Goal: Book appointment/travel/reservation

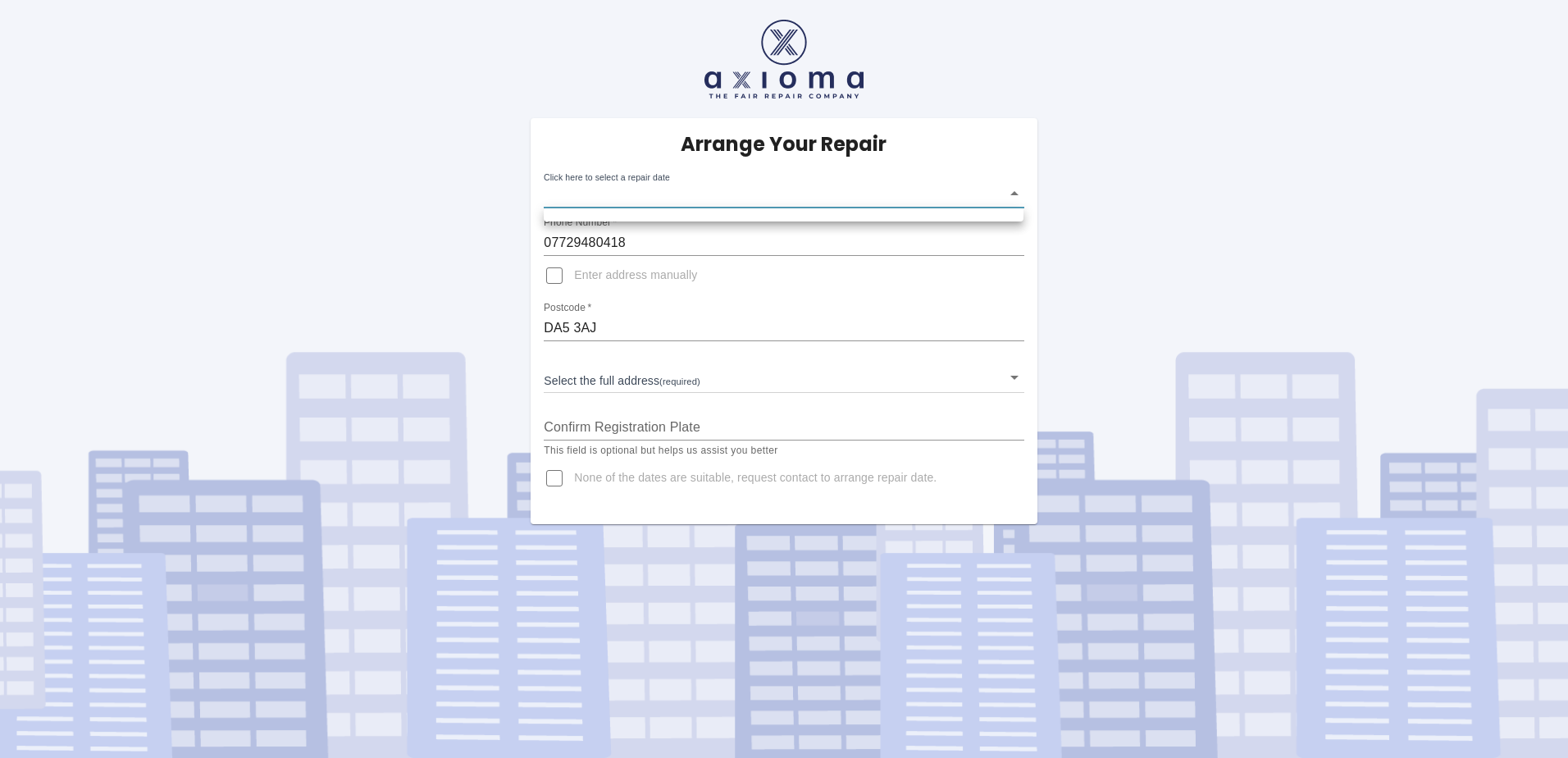
click at [660, 209] on body "Arrange Your Repair Click here to select a repair date ​ Phone Number   * 07729…" at bounding box center [784, 379] width 1568 height 758
click at [669, 190] on div at bounding box center [784, 379] width 1568 height 758
click at [457, 259] on div "Arrange Your Repair Click here to select a repair date ​ Phone Number   * 07729…" at bounding box center [784, 262] width 1593 height 524
click at [1016, 195] on body "Arrange Your Repair Click here to select a repair date ​ Phone Number   * 07729…" at bounding box center [784, 379] width 1568 height 758
click at [1014, 188] on div at bounding box center [784, 379] width 1568 height 758
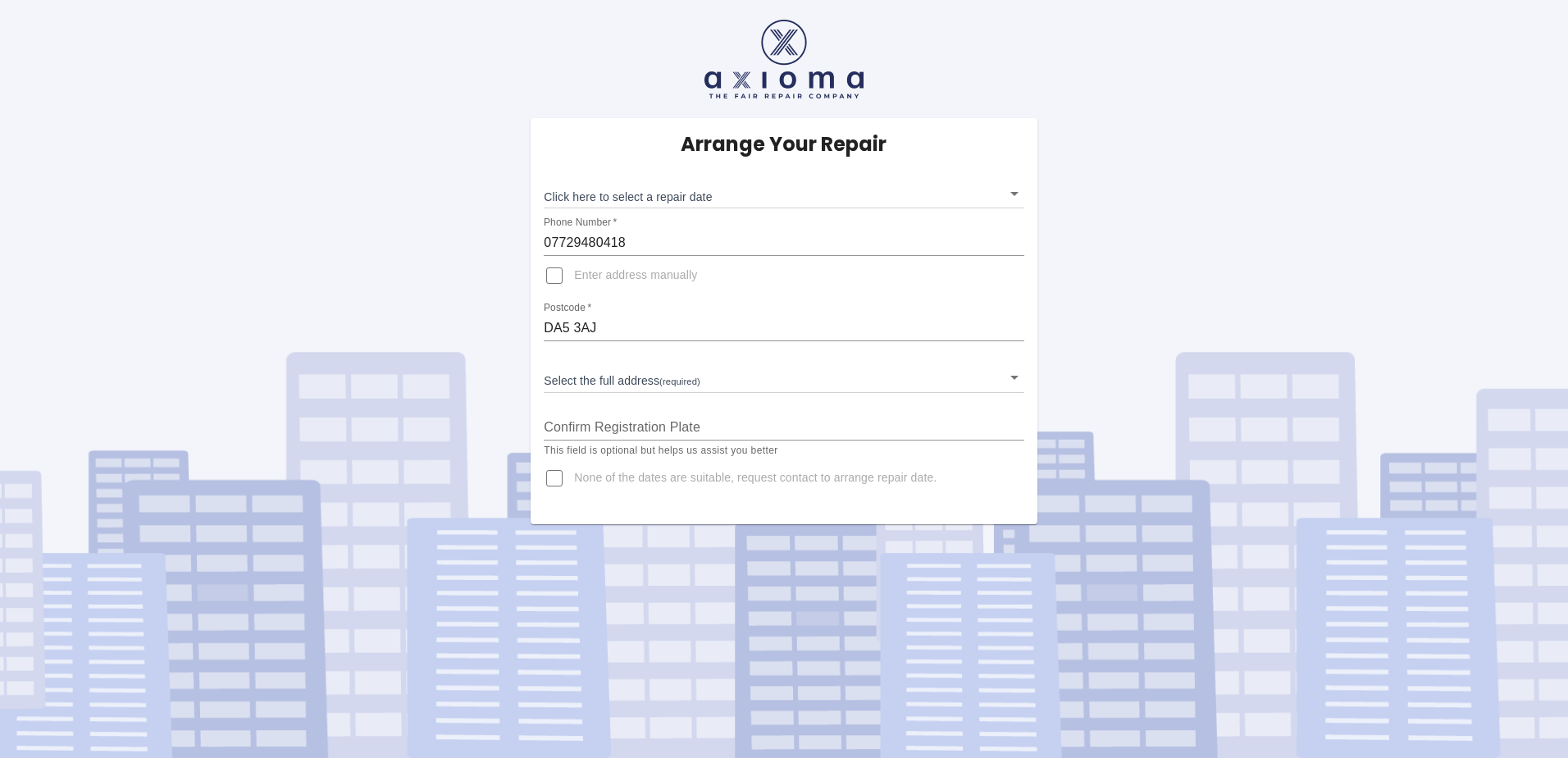
click at [733, 221] on div "Phone Number   * 07729480418" at bounding box center [783, 235] width 480 height 39
click at [732, 190] on body "Arrange Your Repair Click here to select a repair date ​ Phone Number   * 07729…" at bounding box center [784, 379] width 1568 height 758
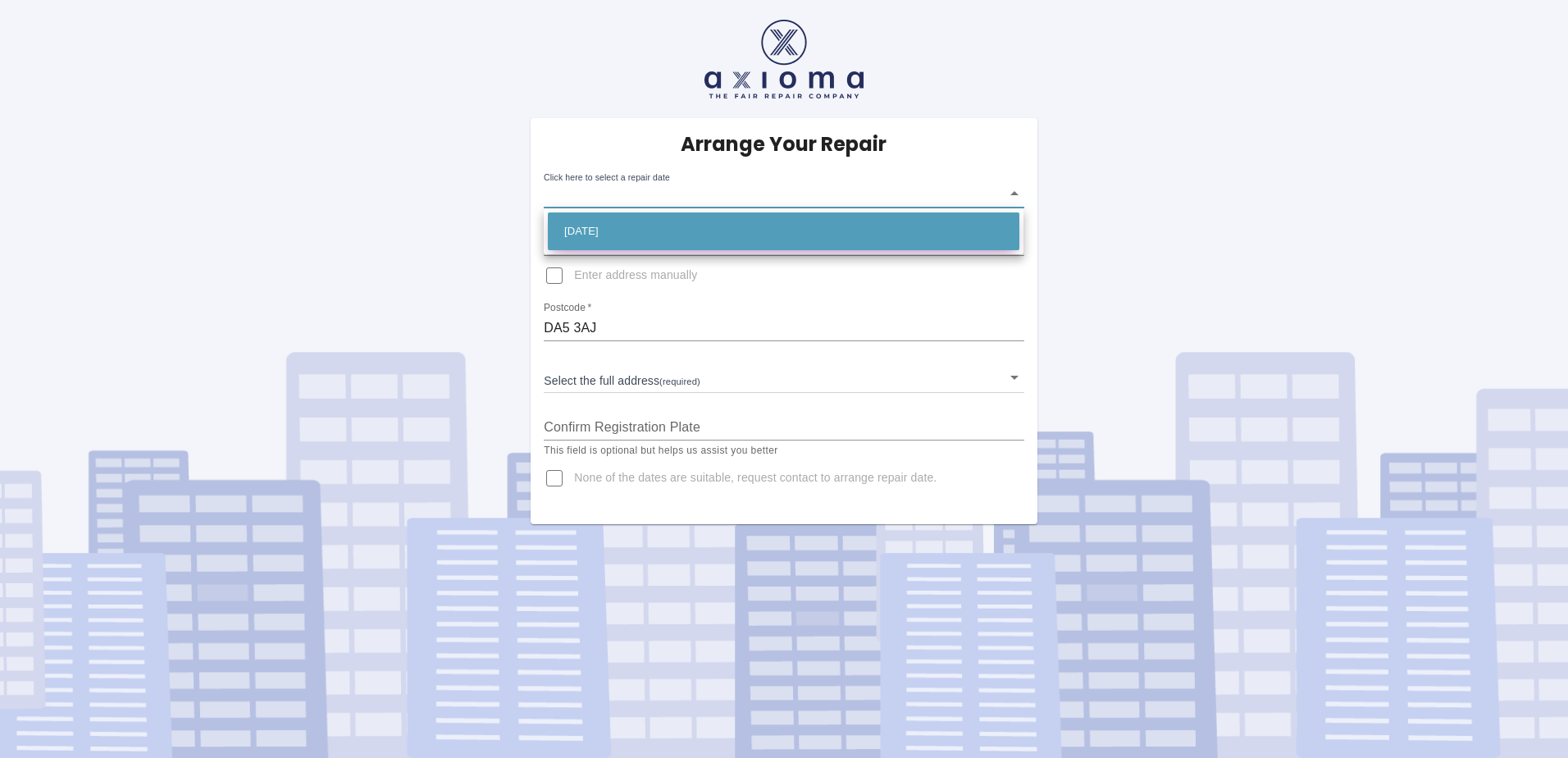
click at [623, 225] on li "Fri Oct 17 2025" at bounding box center [783, 230] width 472 height 38
type input "2025-10-17T00:00:00.000Z"
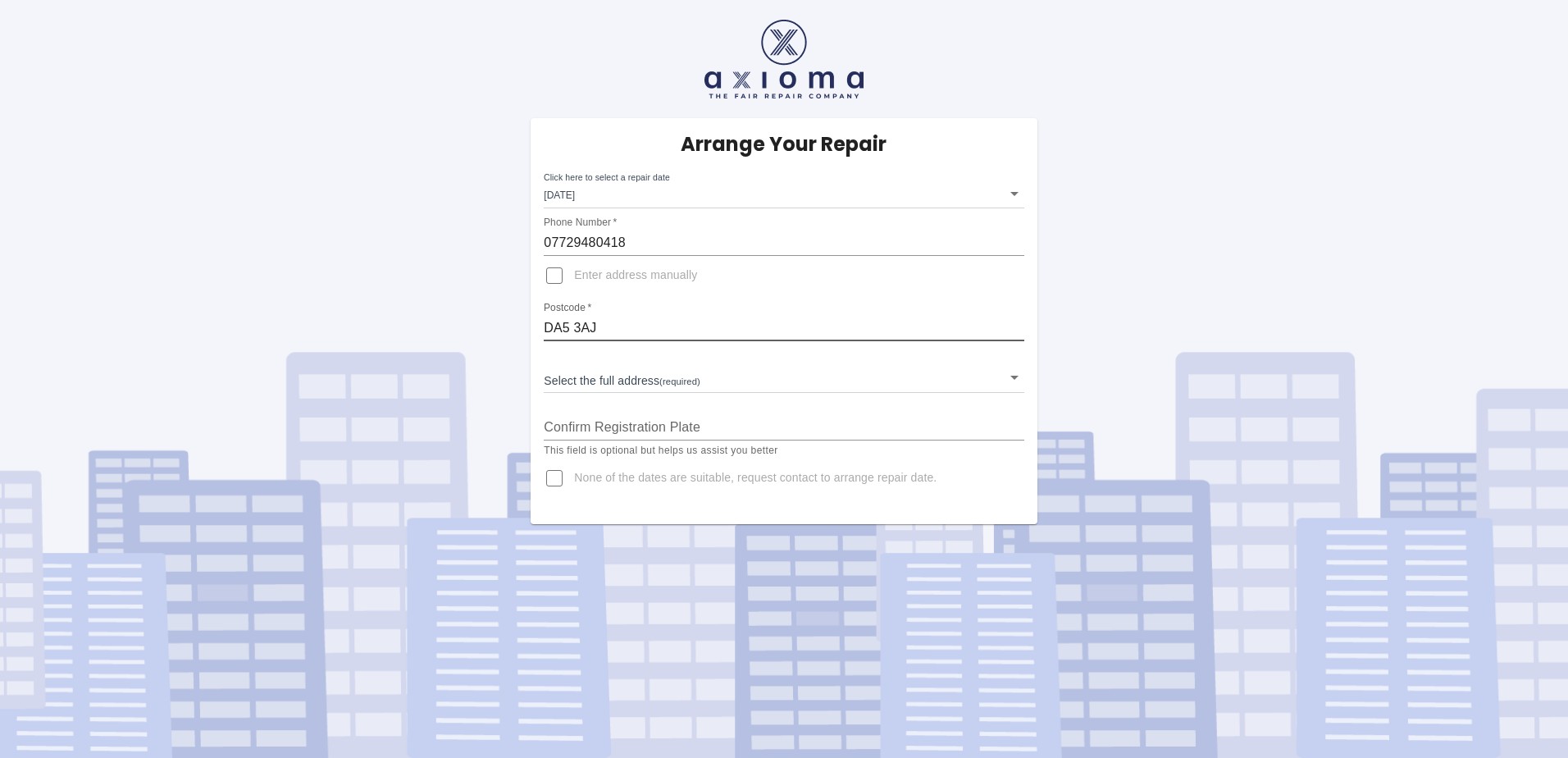
drag, startPoint x: 564, startPoint y: 328, endPoint x: 237, endPoint y: 295, distance: 328.7
click at [237, 295] on div "Arrange Your Repair Click here to select a repair date Fri Oct 17 2025 2025-10-…" at bounding box center [784, 262] width 1593 height 524
type input "da162he"
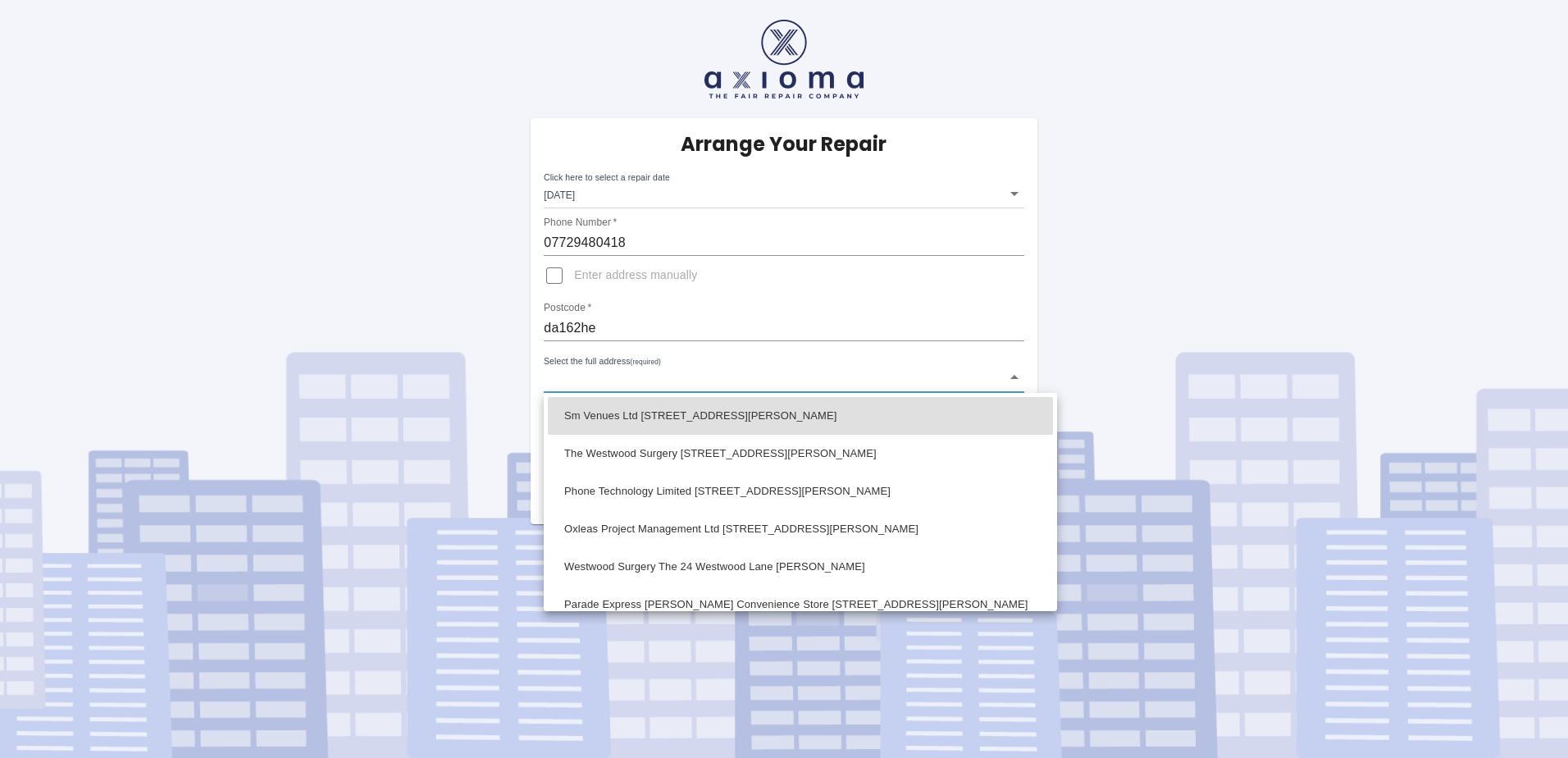
click at [595, 388] on body "Arrange Your Repair Click here to select a repair date Fri Oct 17 2025 2025-10-…" at bounding box center [784, 379] width 1568 height 758
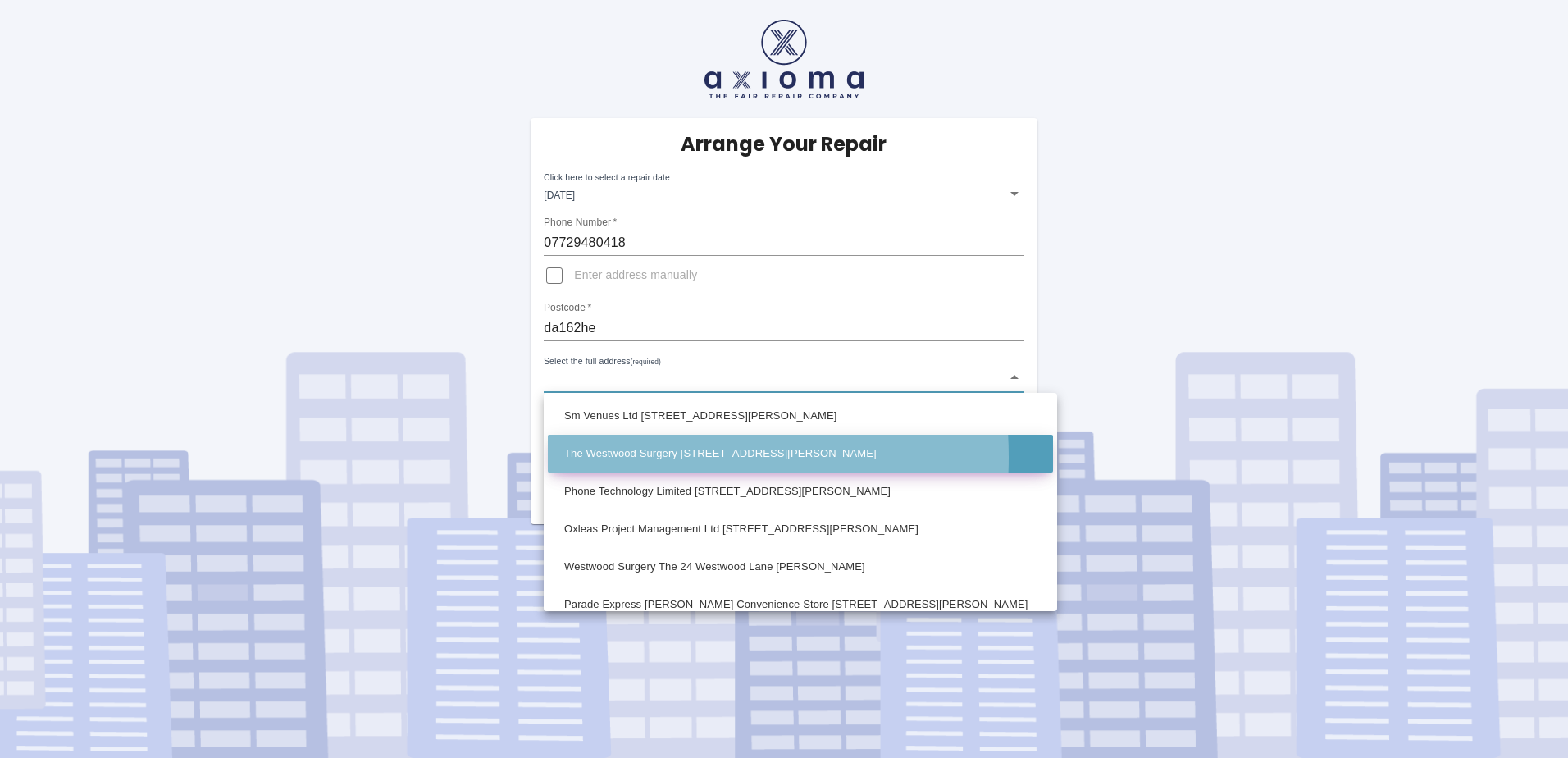
click at [612, 457] on li "The Westwood Surgery 24 Westwood Lane Welling Kent" at bounding box center [800, 453] width 505 height 38
type input "The Westwood Surgery 24 Westwood Lane Welling Kent"
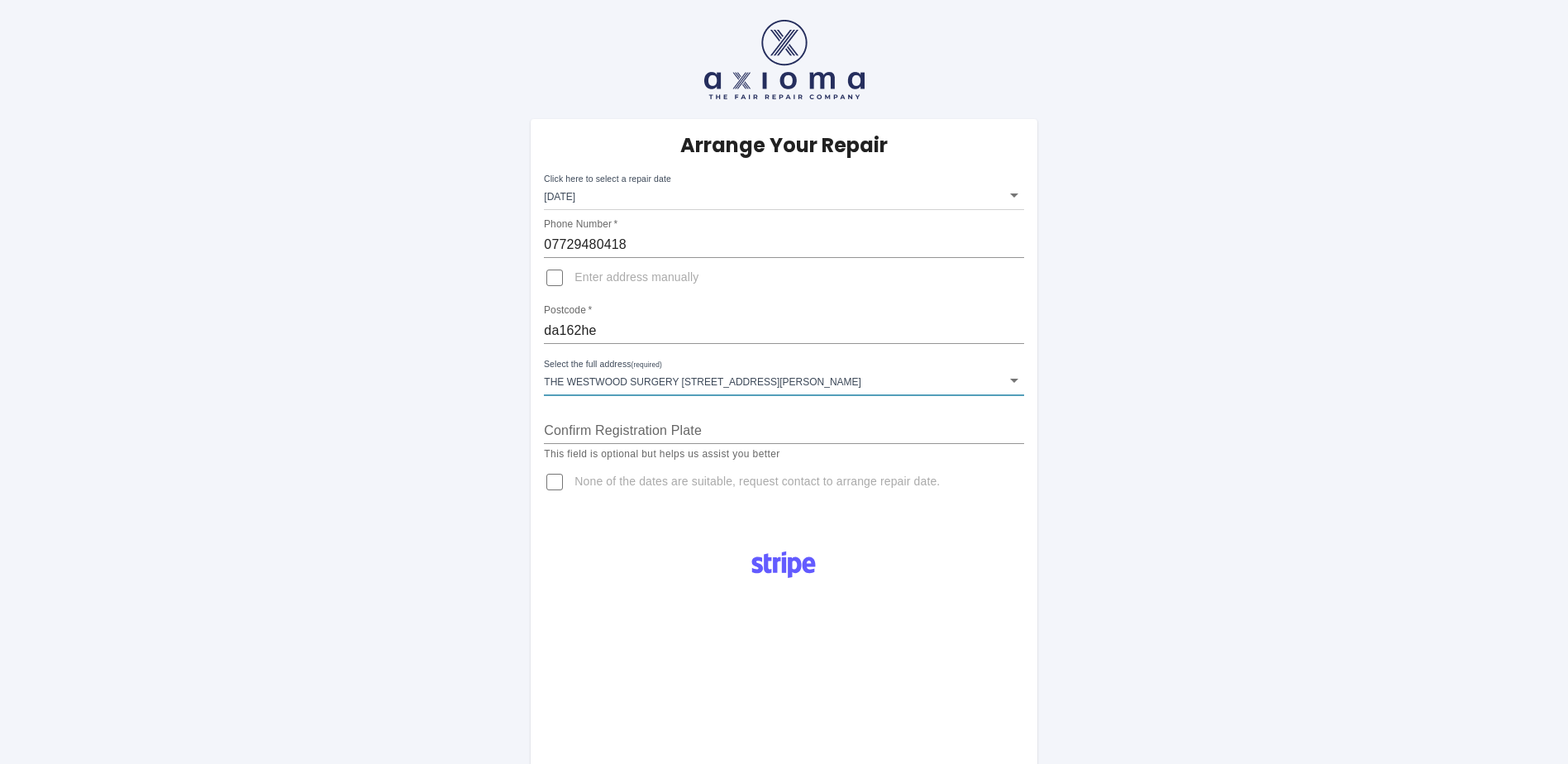
click at [596, 434] on input "Confirm Registration Plate" at bounding box center [783, 430] width 479 height 26
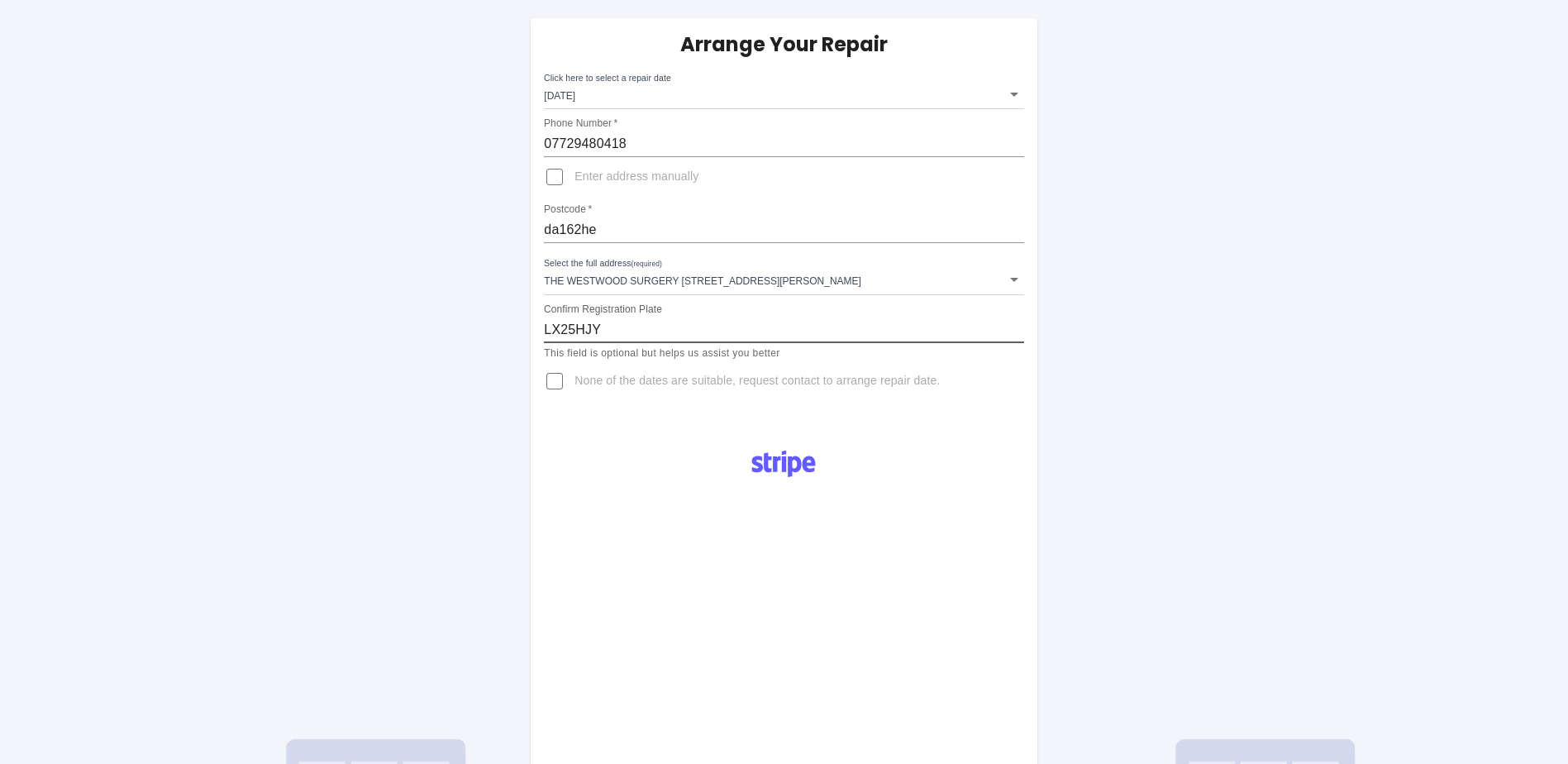
scroll to position [248, 0]
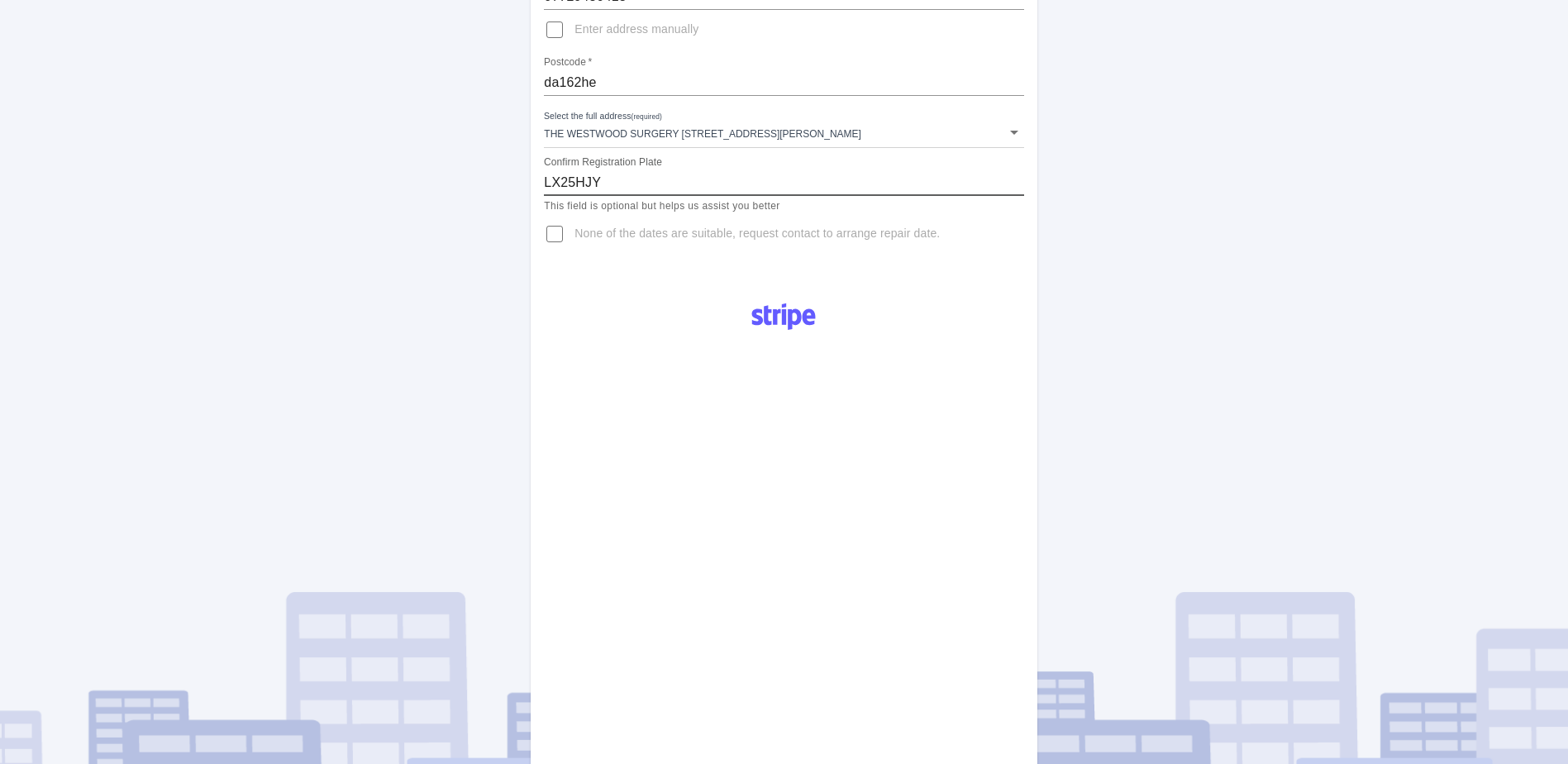
type input "LX25HJY"
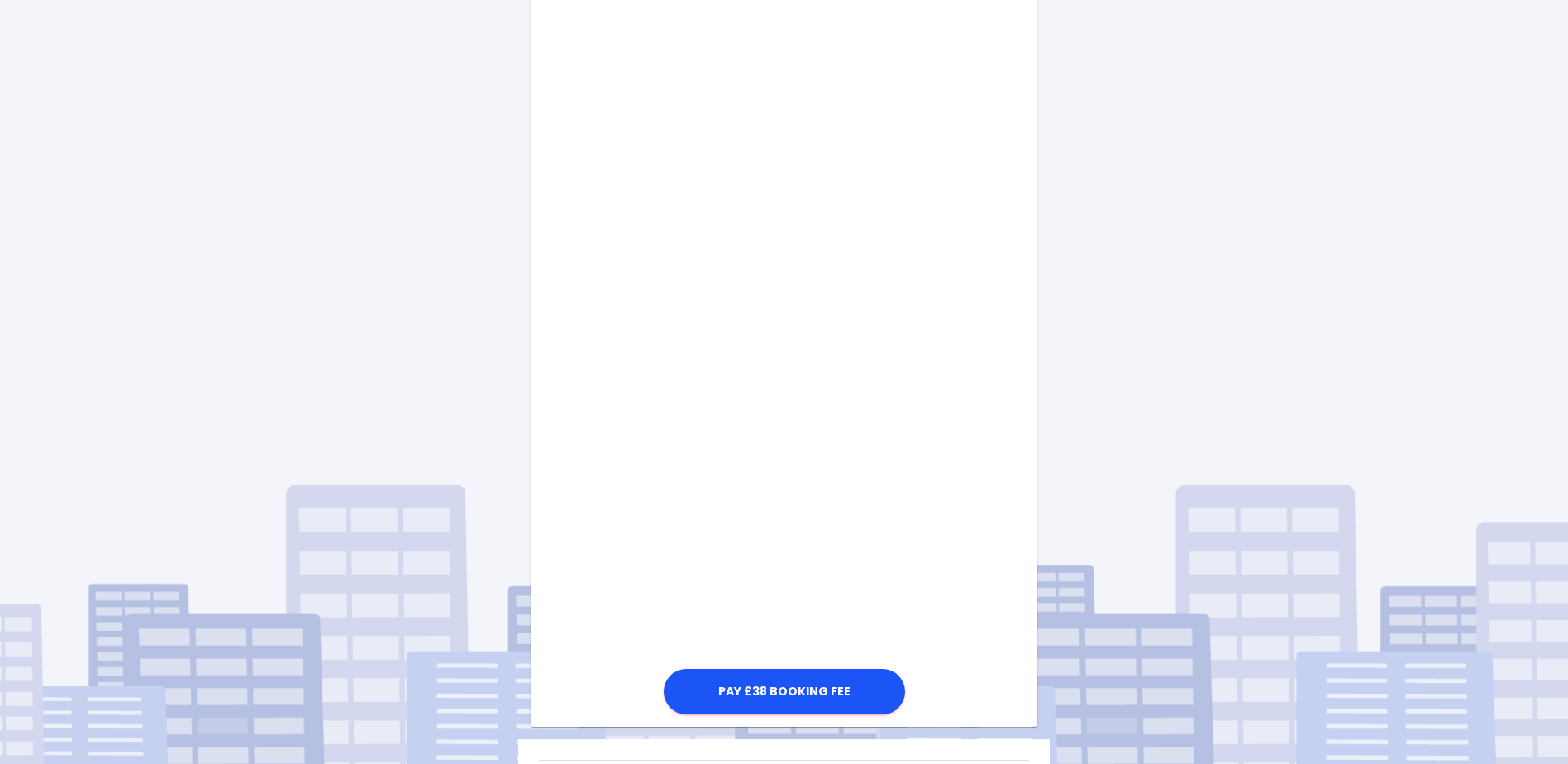
scroll to position [730, 0]
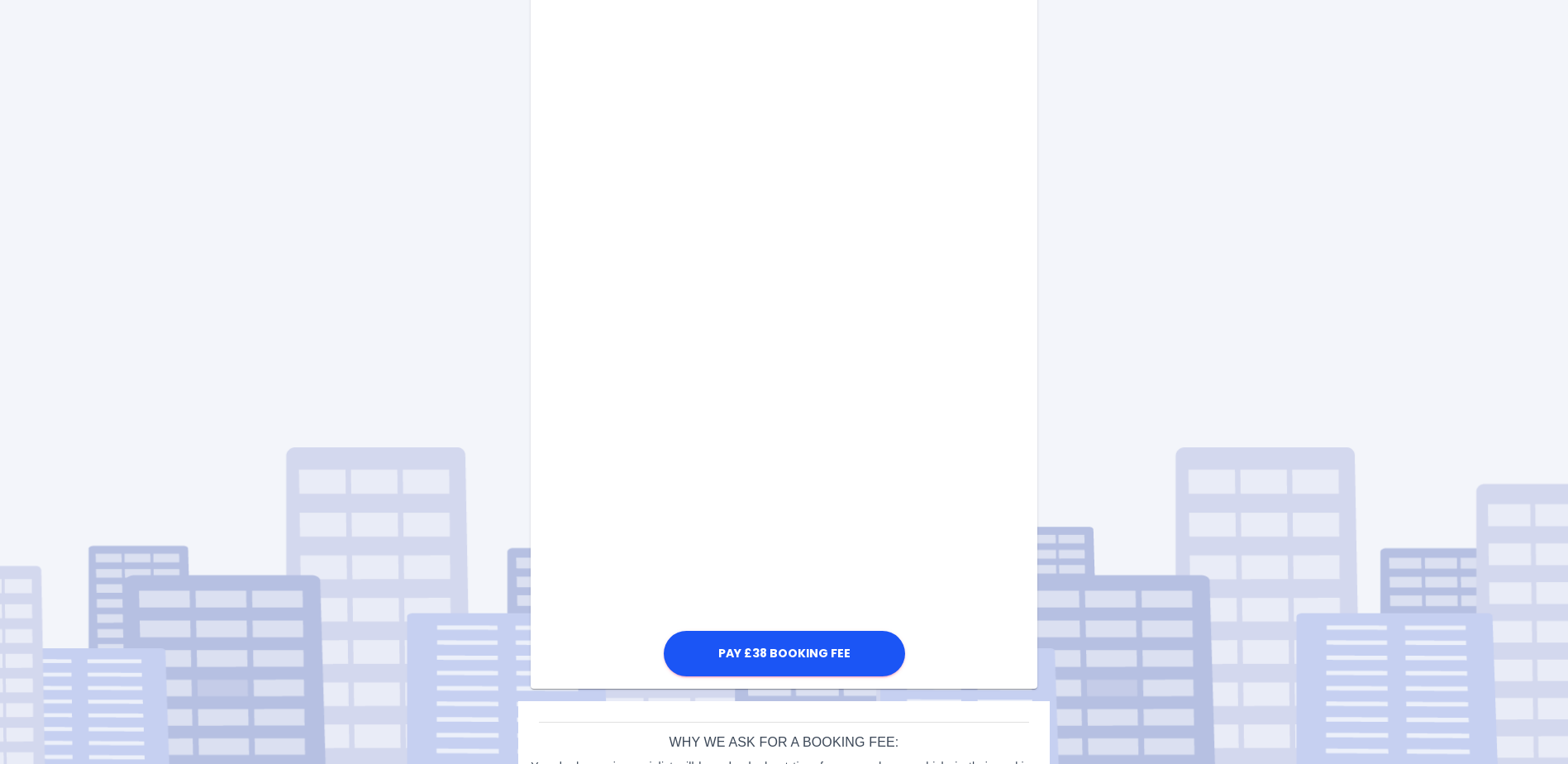
click at [575, 505] on div "Pay £38 Booking Fee" at bounding box center [783, 242] width 506 height 873
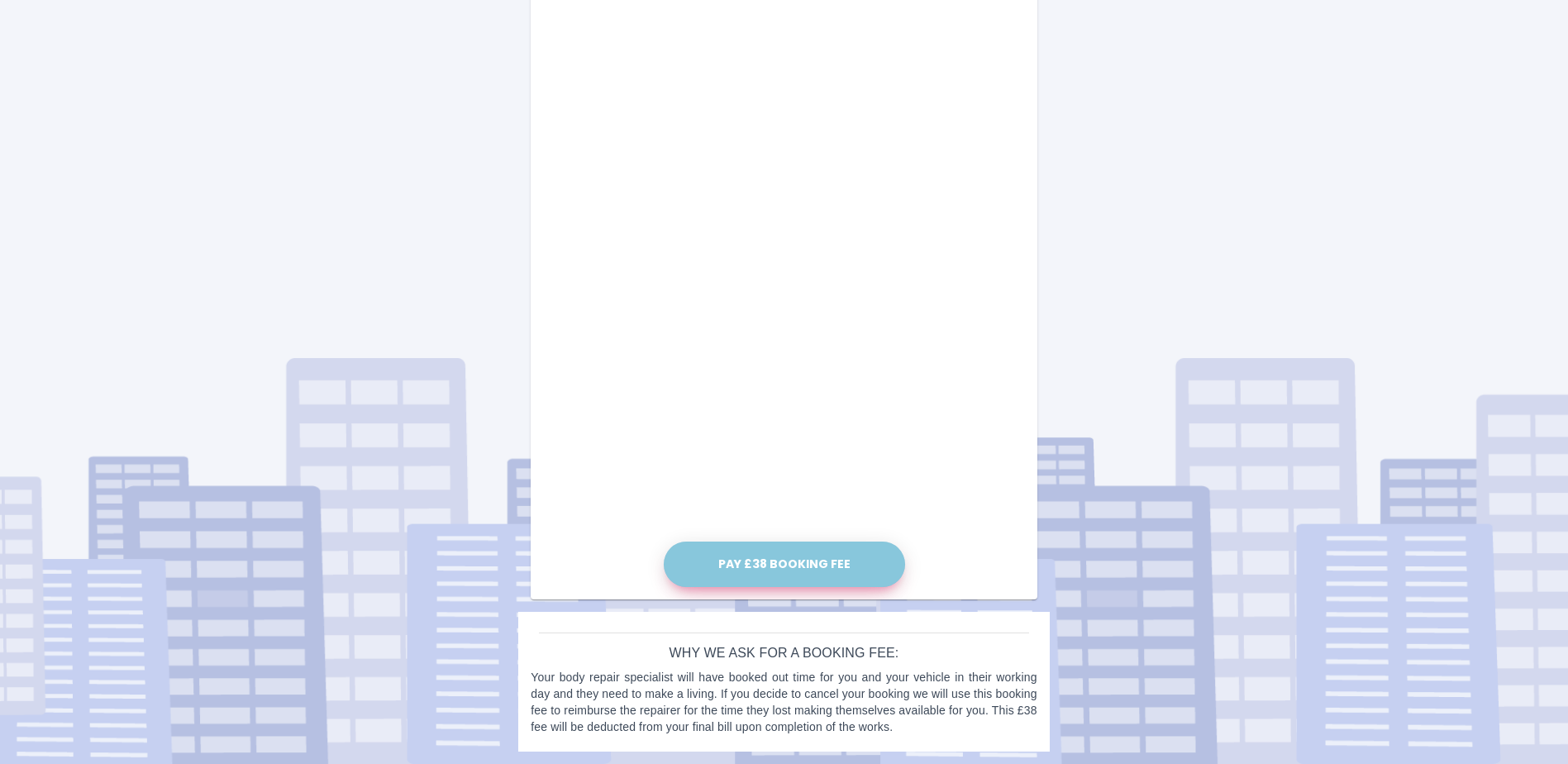
click at [799, 556] on button "Pay £38 Booking Fee" at bounding box center [784, 564] width 241 height 45
